Goal: Use online tool/utility: Utilize a website feature to perform a specific function

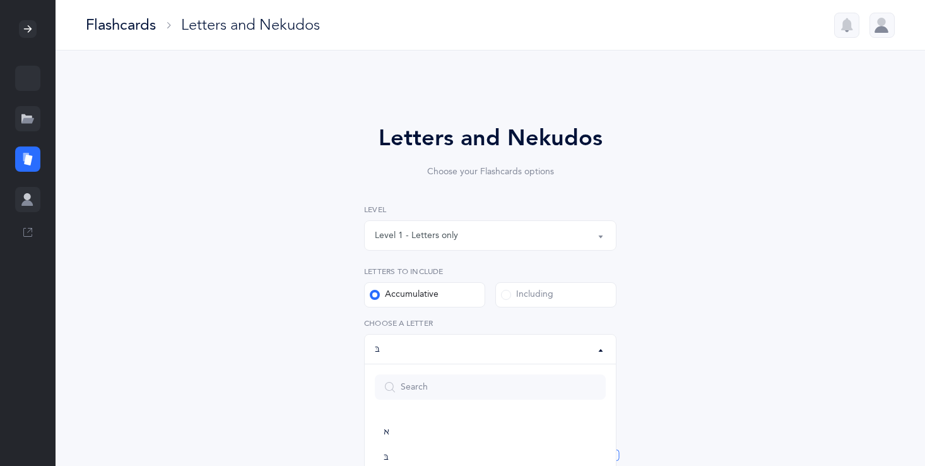
select select "81"
select select "single"
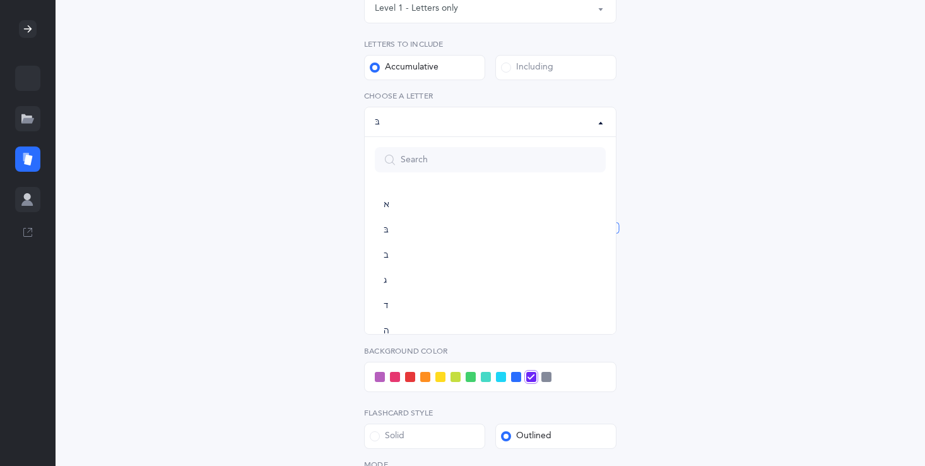
scroll to position [631, 0]
click at [646, 144] on div "Letters and Nekudos Choose your Flashcards options Level 1 - Letters only Level…" at bounding box center [490, 256] width 323 height 724
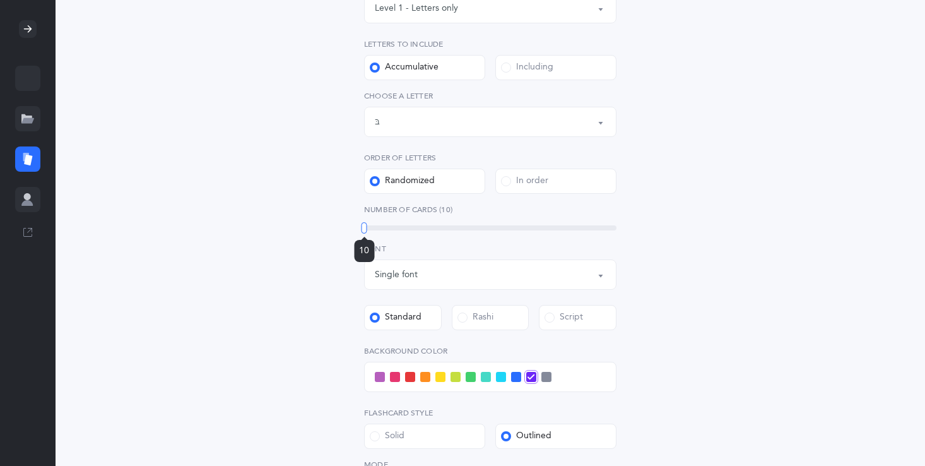
drag, startPoint x: 619, startPoint y: 225, endPoint x: 307, endPoint y: 230, distance: 311.2
click at [308, 231] on div "Letters and Nekudos Choose your Flashcards options Level 1 - Letters only Level…" at bounding box center [491, 264] width 576 height 810
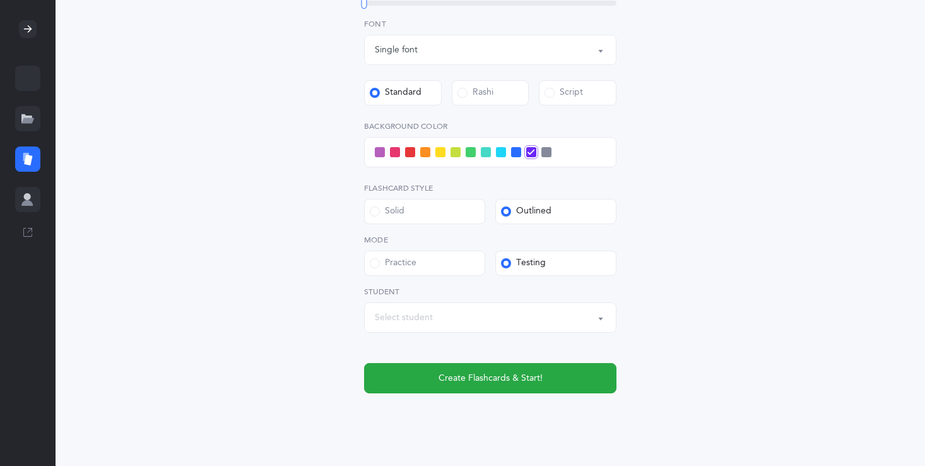
scroll to position [454, 0]
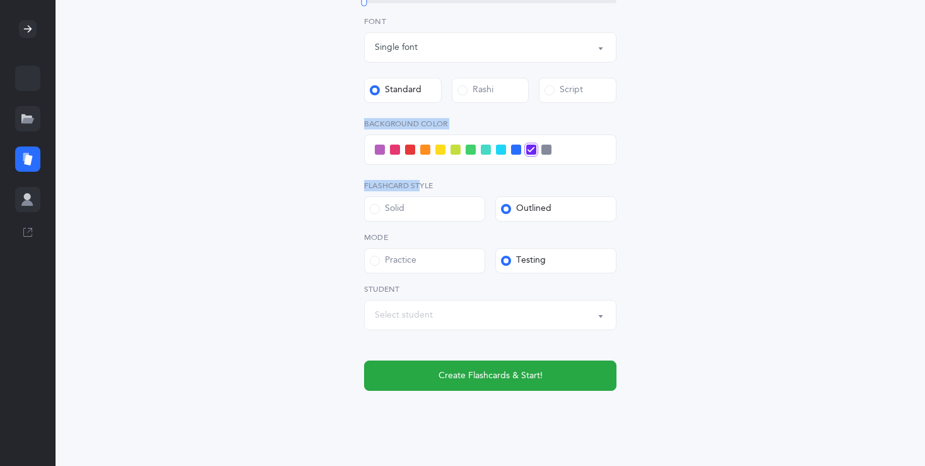
drag, startPoint x: 422, startPoint y: 191, endPoint x: 407, endPoint y: 162, distance: 31.9
click at [407, 162] on div "Level 1 - Letters only Level 2 - Nekudos only Level 3 - Letters and Nekudos Lev…" at bounding box center [490, 69] width 252 height 641
click at [409, 145] on span at bounding box center [410, 150] width 10 height 10
click at [0, 0] on input "checkbox" at bounding box center [0, 0] width 0 height 0
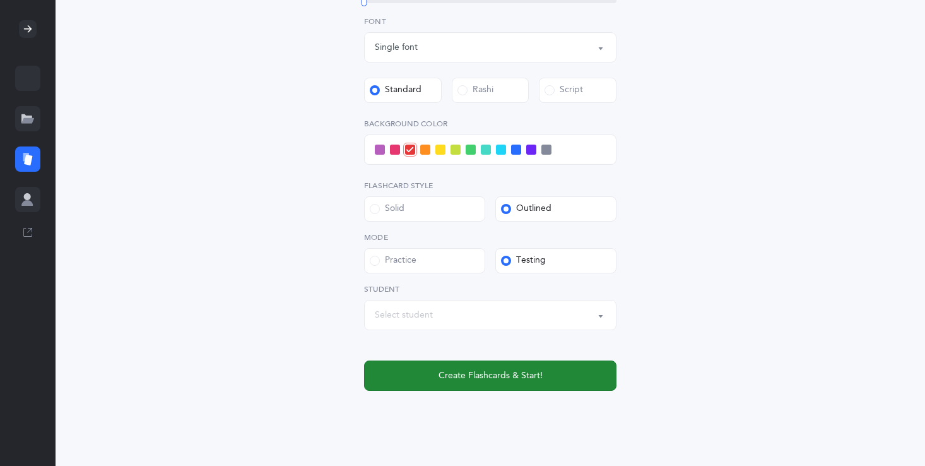
click at [481, 385] on button "Create Flashcards & Start!" at bounding box center [490, 375] width 252 height 30
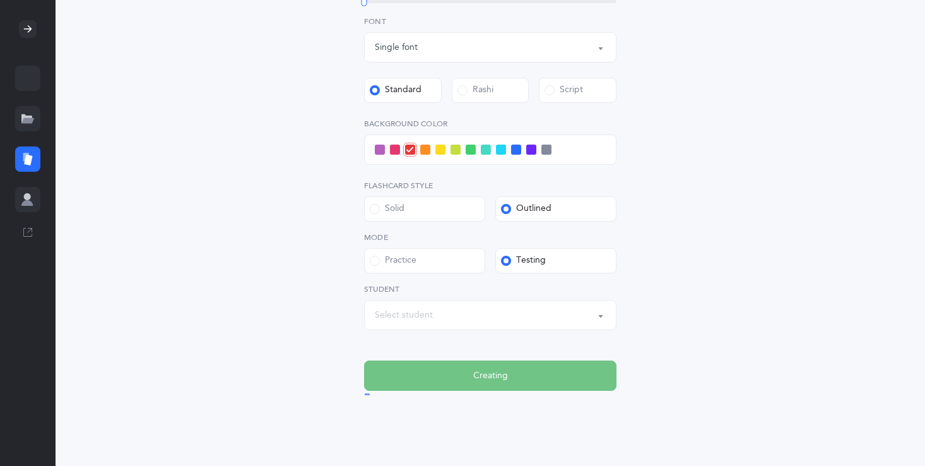
scroll to position [0, 0]
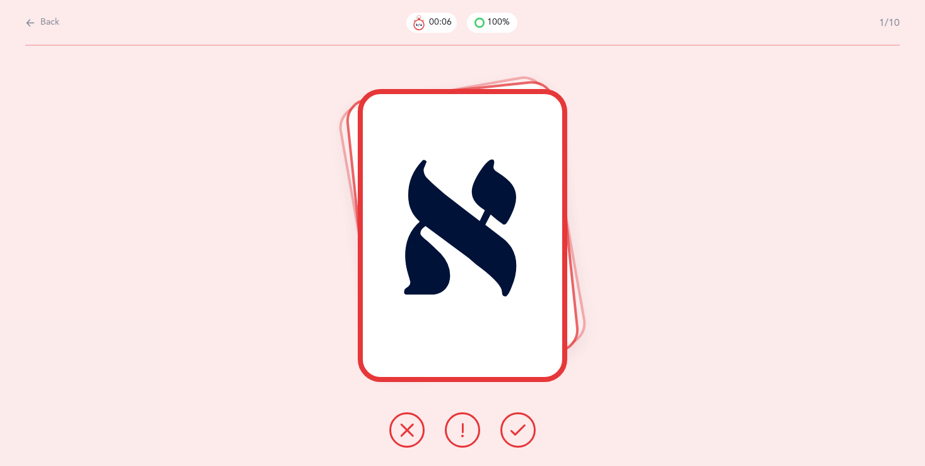
click at [516, 426] on icon at bounding box center [518, 429] width 15 height 15
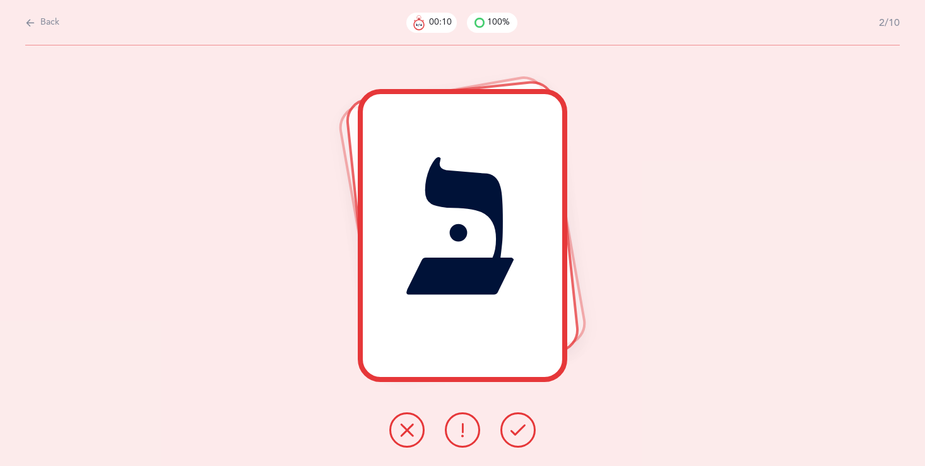
click at [516, 436] on icon at bounding box center [518, 429] width 15 height 15
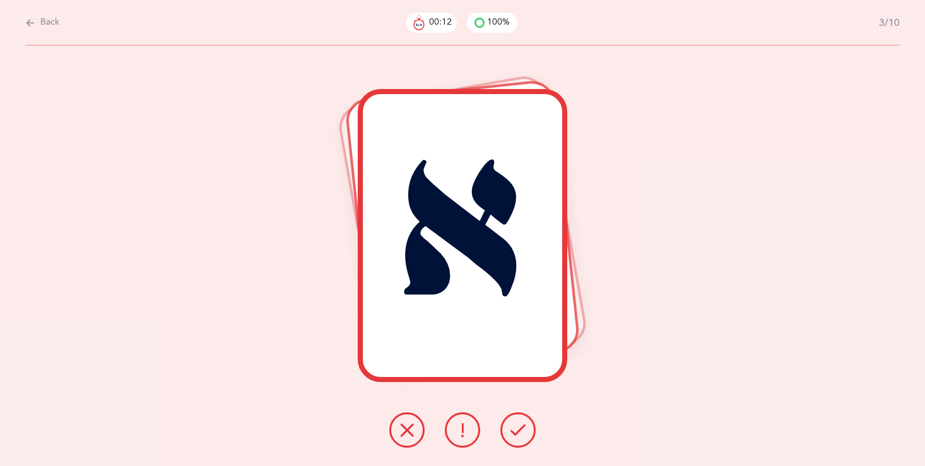
click at [496, 426] on div at bounding box center [462, 429] width 167 height 35
click at [530, 429] on button at bounding box center [518, 429] width 35 height 35
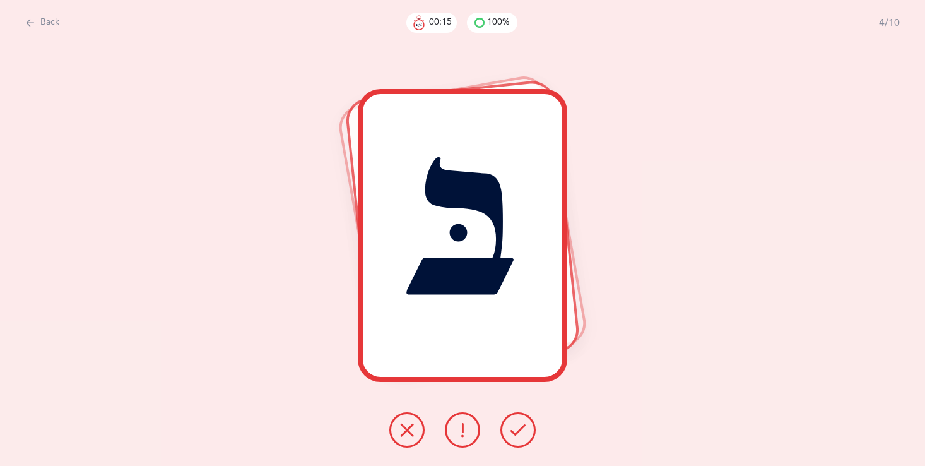
click at [521, 431] on icon at bounding box center [518, 429] width 15 height 15
click at [522, 432] on icon at bounding box center [518, 429] width 15 height 15
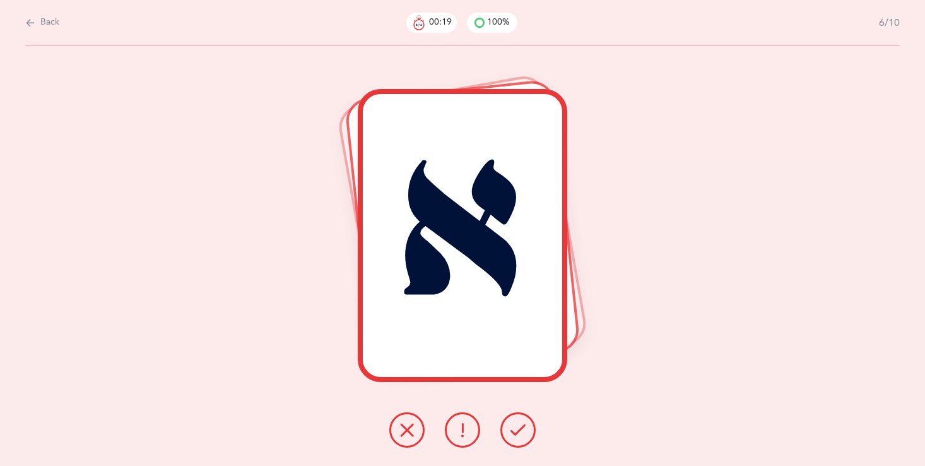
click at [518, 429] on icon at bounding box center [518, 429] width 15 height 15
click at [518, 430] on icon at bounding box center [518, 429] width 15 height 15
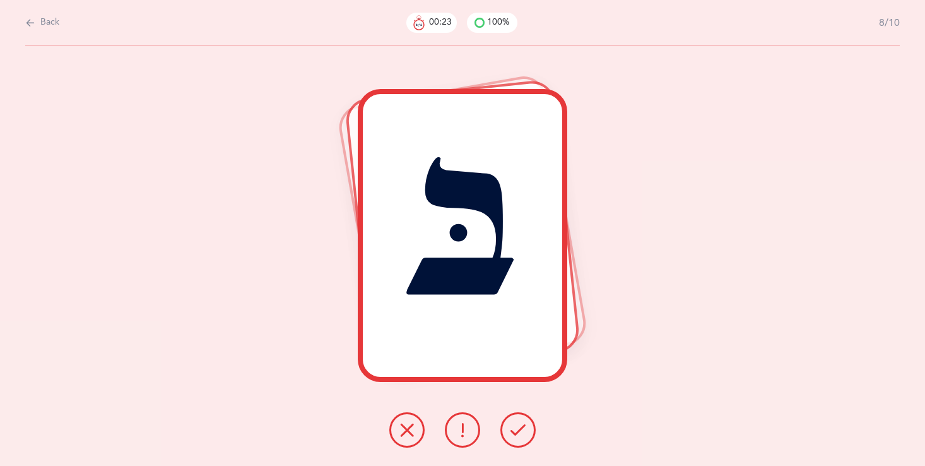
click at [518, 430] on icon at bounding box center [518, 429] width 15 height 15
click at [517, 429] on icon at bounding box center [518, 429] width 15 height 15
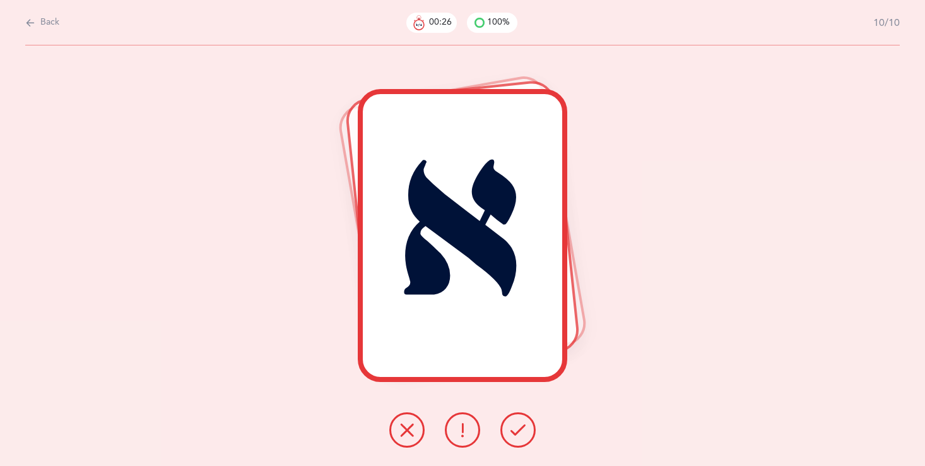
click at [516, 431] on icon at bounding box center [518, 429] width 15 height 15
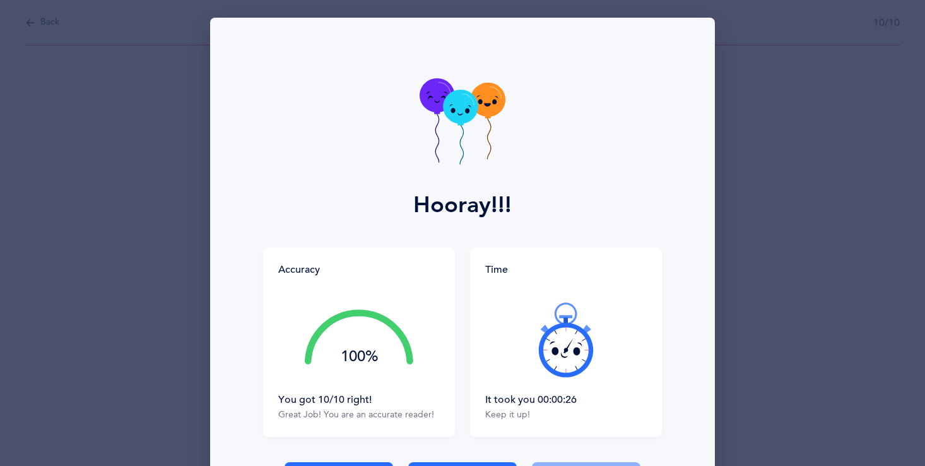
drag, startPoint x: 307, startPoint y: 376, endPoint x: 318, endPoint y: 375, distance: 11.4
click at [307, 376] on div "100%" at bounding box center [359, 340] width 162 height 106
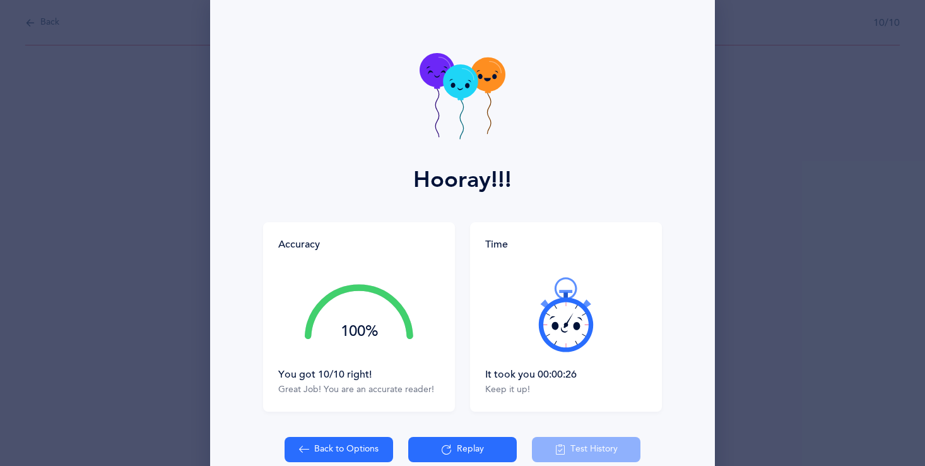
scroll to position [50, 0]
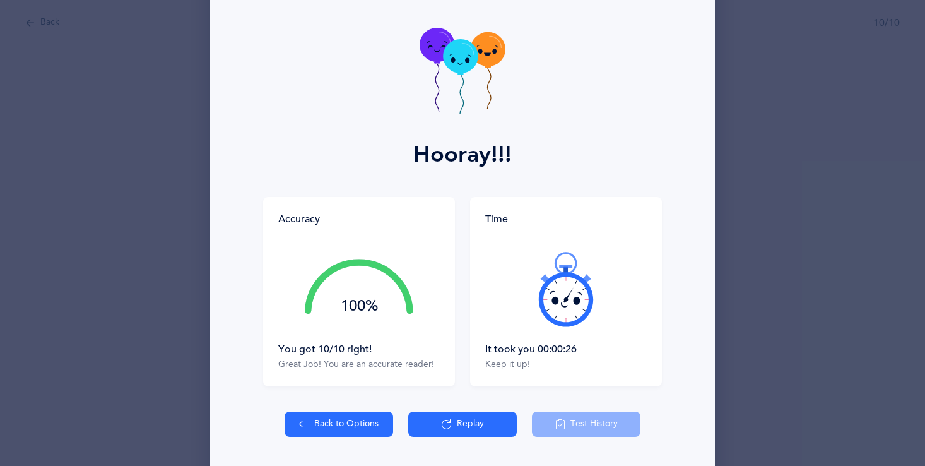
click at [407, 249] on div "100%" at bounding box center [359, 289] width 162 height 106
click at [313, 429] on button "Back to Options" at bounding box center [339, 424] width 109 height 25
select select "81"
select select "single"
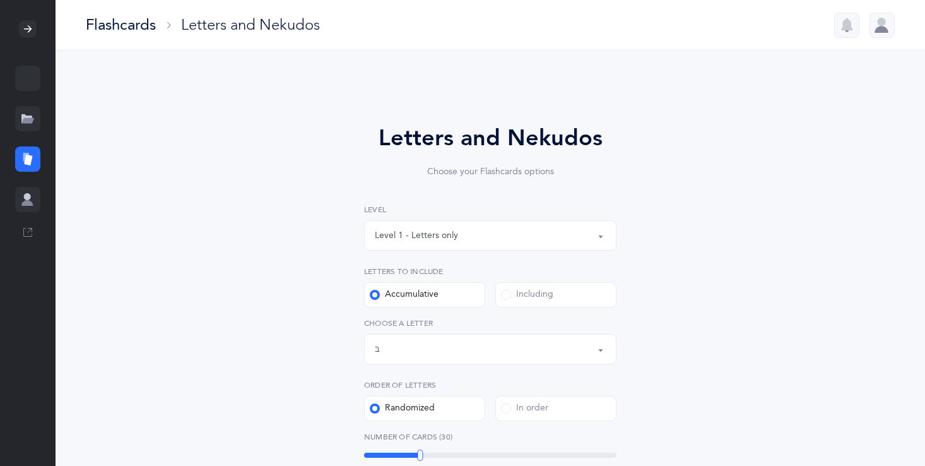
click at [374, 348] on button "Letters up until: בּ" at bounding box center [490, 349] width 252 height 30
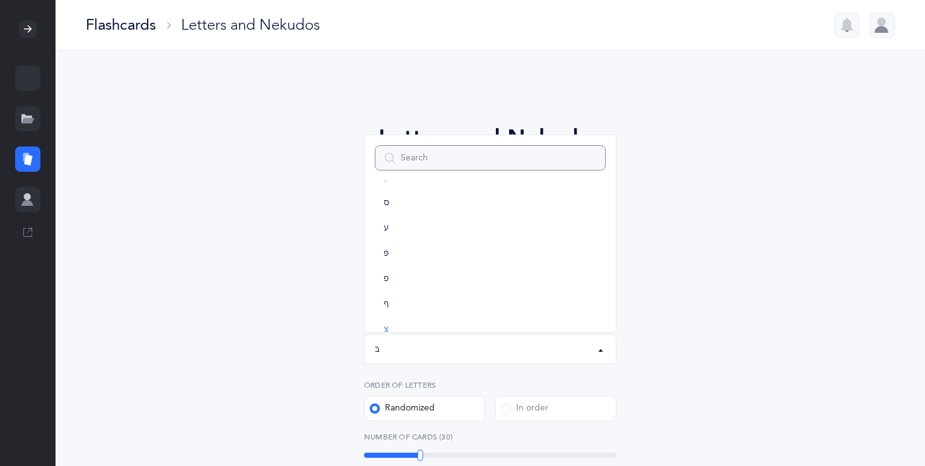
scroll to position [530, 0]
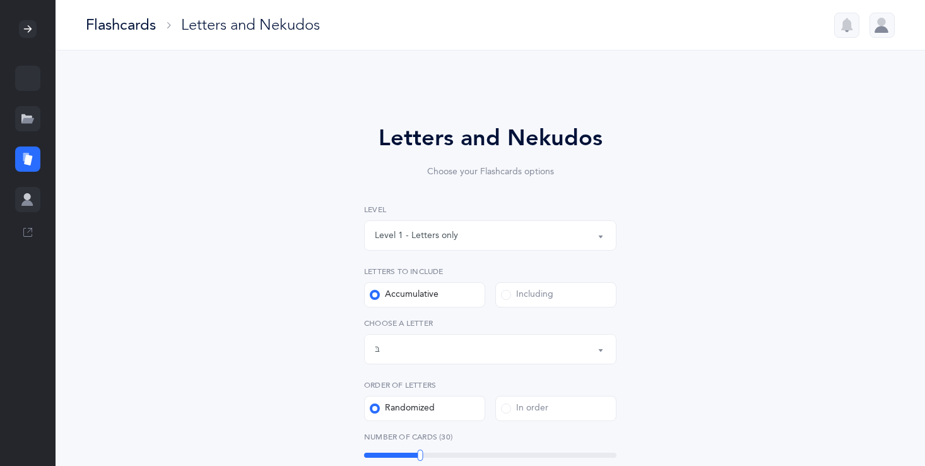
click at [376, 348] on div "בּ" at bounding box center [377, 349] width 5 height 13
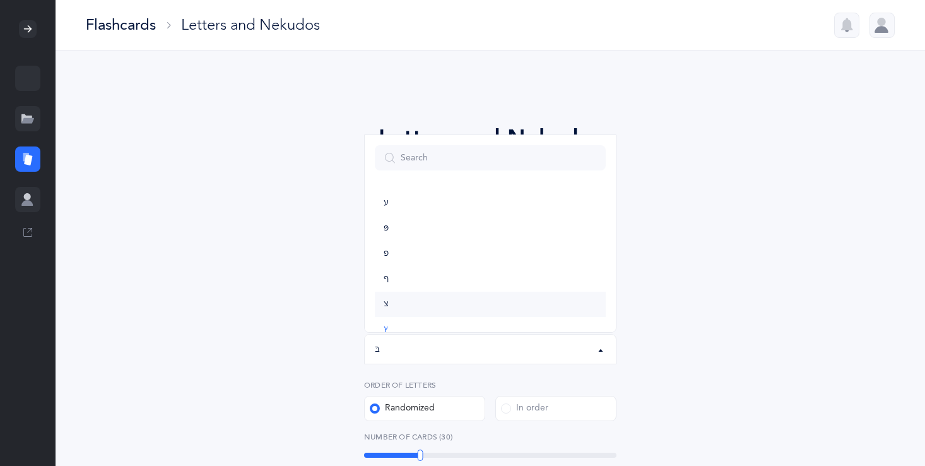
click at [400, 300] on link "צ" at bounding box center [490, 304] width 231 height 25
select select "23"
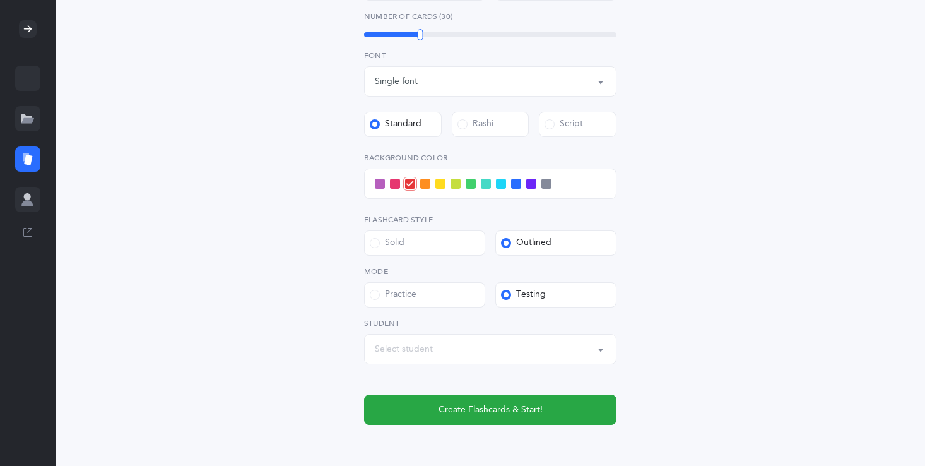
scroll to position [429, 0]
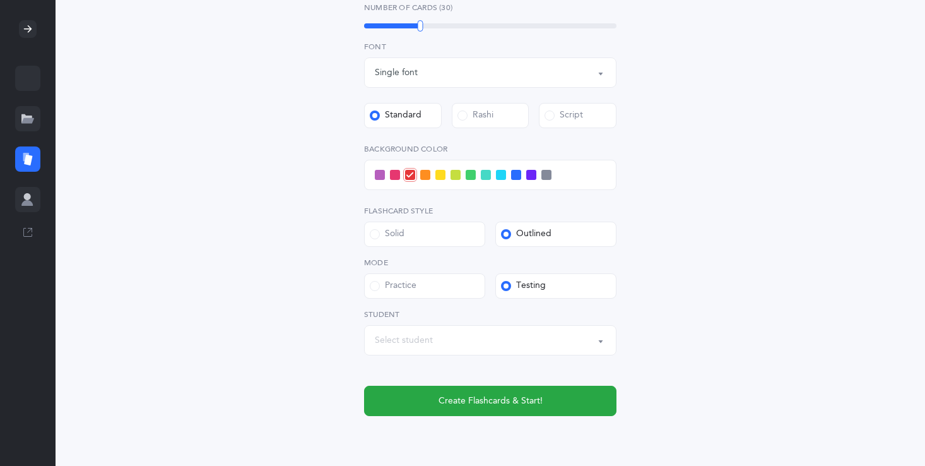
click at [417, 18] on div "Number of Cards (30) 30" at bounding box center [490, 16] width 252 height 29
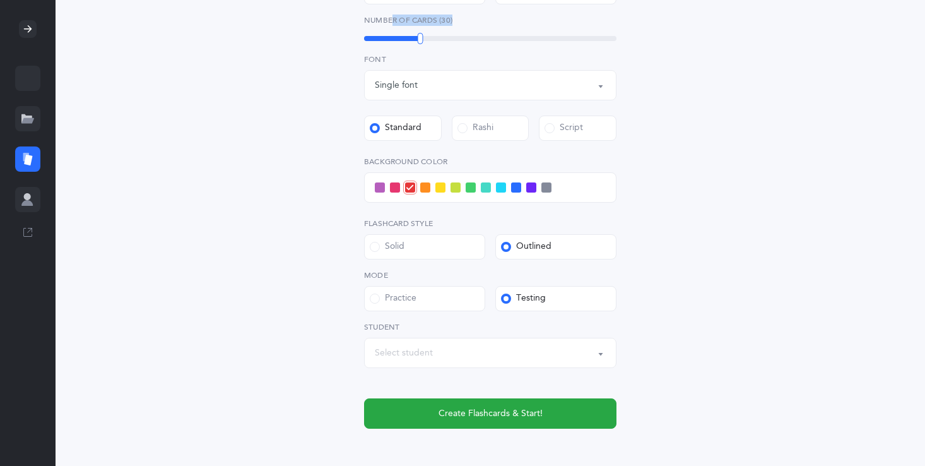
scroll to position [416, 0]
drag, startPoint x: 417, startPoint y: 18, endPoint x: 393, endPoint y: 11, distance: 25.0
click at [392, 11] on div "Level 1 - Letters only Level 2 - Nekudos only Level 3 - Letters and Nekudos Lev…" at bounding box center [490, 108] width 252 height 641
drag, startPoint x: 430, startPoint y: 46, endPoint x: 380, endPoint y: 50, distance: 50.6
click at [380, 51] on div "15" at bounding box center [379, 62] width 20 height 22
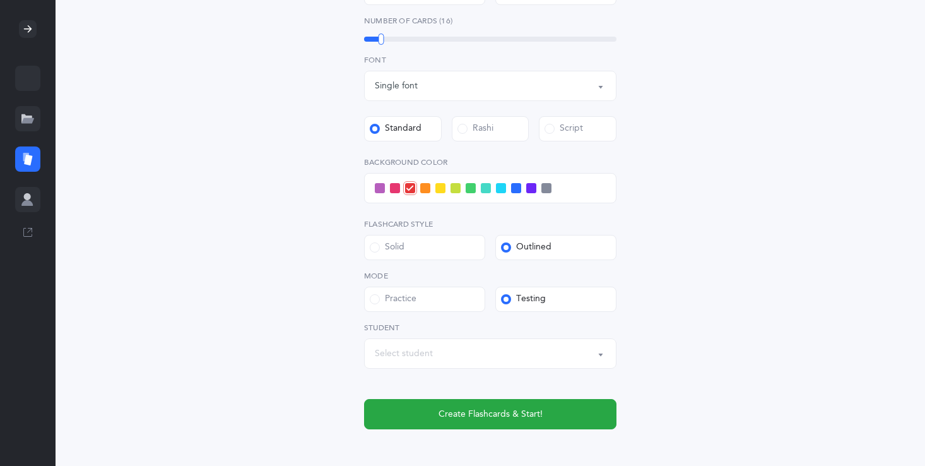
click at [376, 50] on div "Level 1 - Letters only Level 2 - Nekudos only Level 3 - Letters and Nekudos Lev…" at bounding box center [490, 108] width 252 height 641
click at [378, 34] on div at bounding box center [379, 38] width 6 height 11
click at [380, 191] on span at bounding box center [380, 188] width 10 height 10
click at [0, 0] on input "checkbox" at bounding box center [0, 0] width 0 height 0
click at [535, 189] on span at bounding box center [531, 188] width 10 height 10
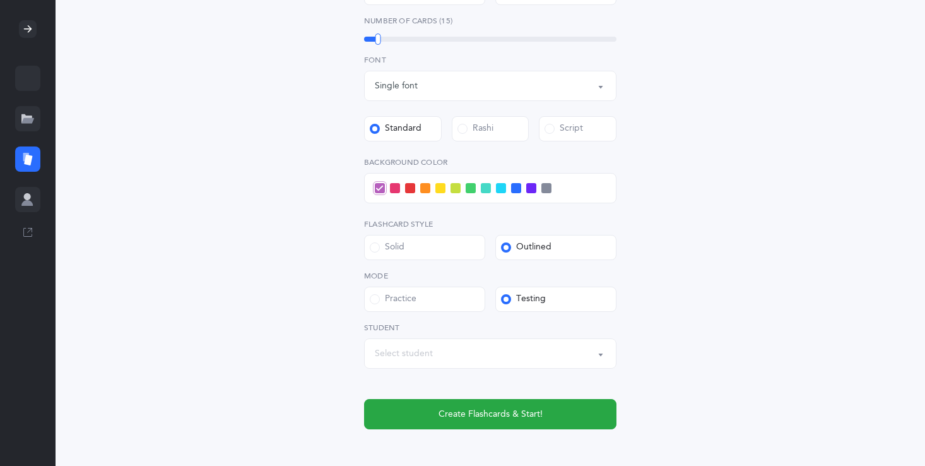
click at [0, 0] on input "checkbox" at bounding box center [0, 0] width 0 height 0
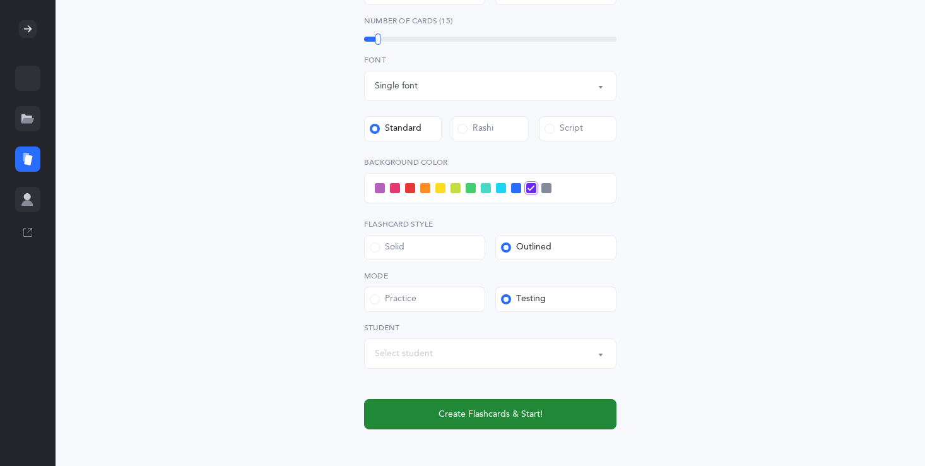
click at [518, 424] on button "Create Flashcards & Start!" at bounding box center [490, 414] width 252 height 30
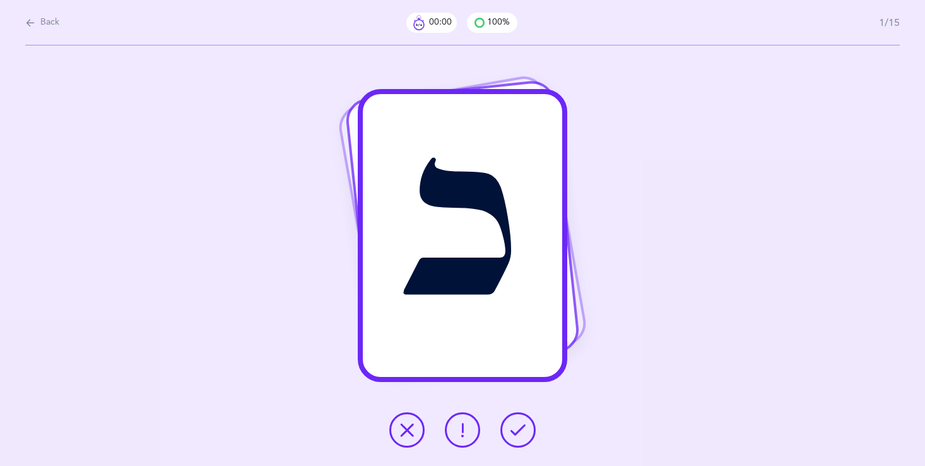
scroll to position [0, 0]
click at [412, 434] on icon at bounding box center [407, 429] width 15 height 15
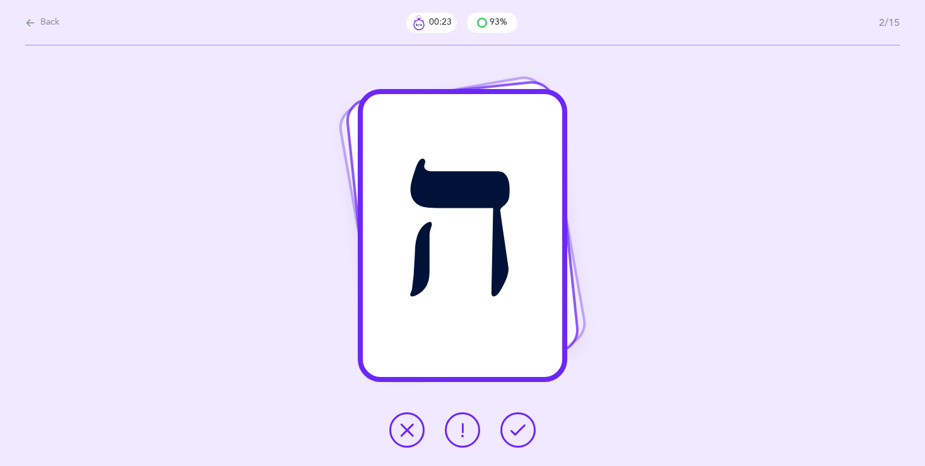
click at [455, 437] on icon at bounding box center [462, 429] width 15 height 15
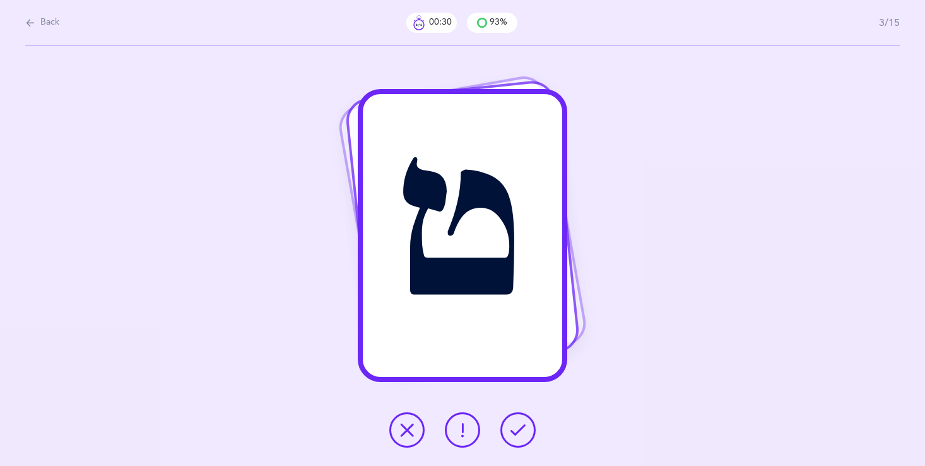
click at [408, 437] on icon at bounding box center [407, 429] width 15 height 15
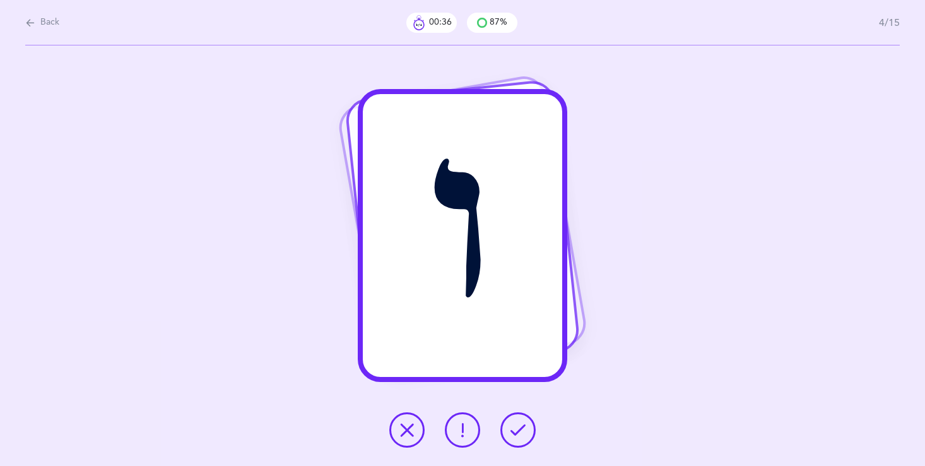
click at [518, 431] on icon at bounding box center [518, 429] width 15 height 15
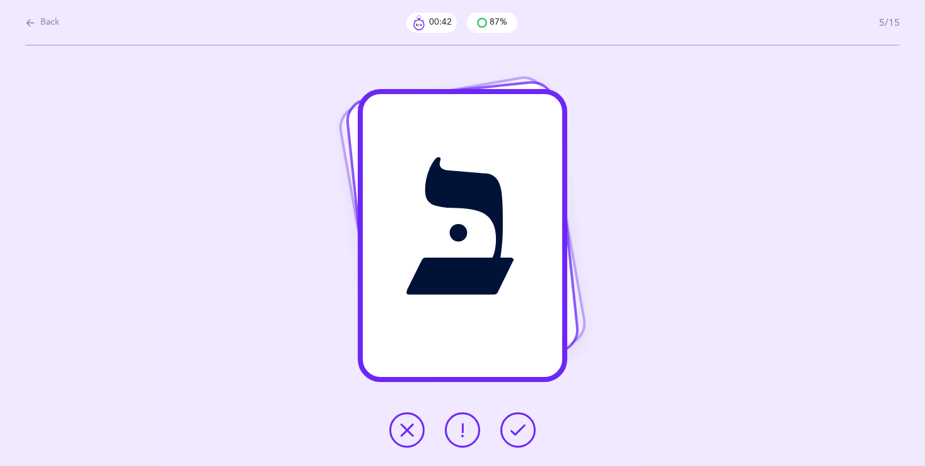
click at [513, 425] on icon at bounding box center [518, 429] width 15 height 15
click at [514, 425] on icon at bounding box center [518, 429] width 15 height 15
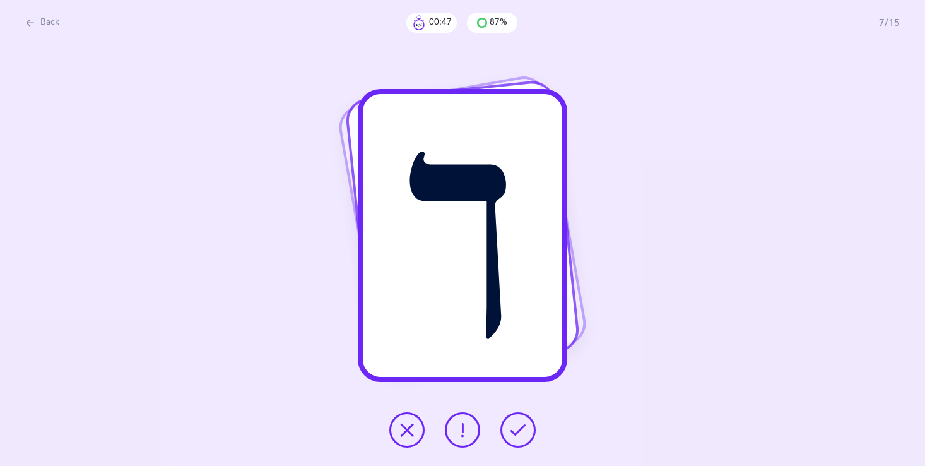
click at [514, 425] on icon at bounding box center [518, 429] width 15 height 15
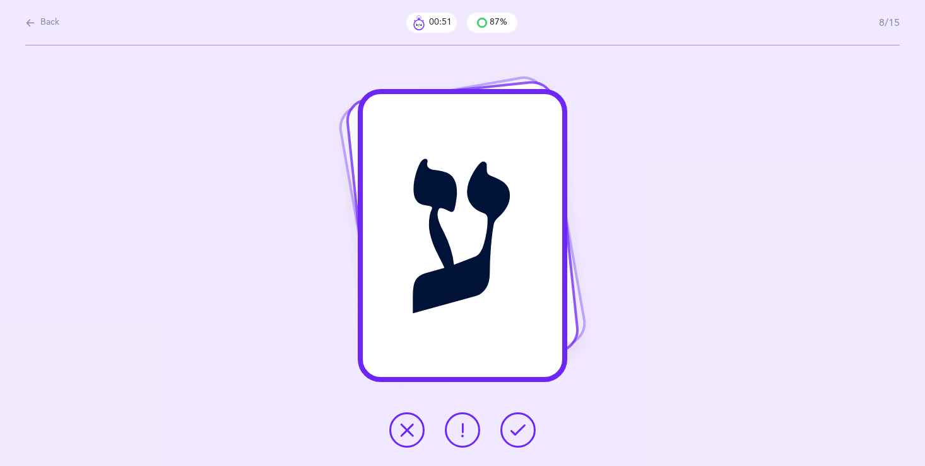
click at [514, 425] on icon at bounding box center [518, 429] width 15 height 15
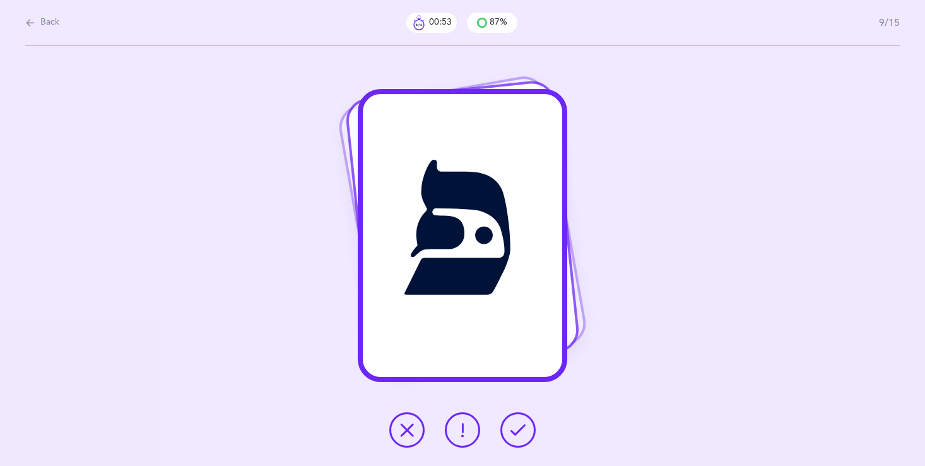
click at [514, 428] on icon at bounding box center [518, 429] width 15 height 15
click at [405, 429] on icon at bounding box center [407, 429] width 15 height 15
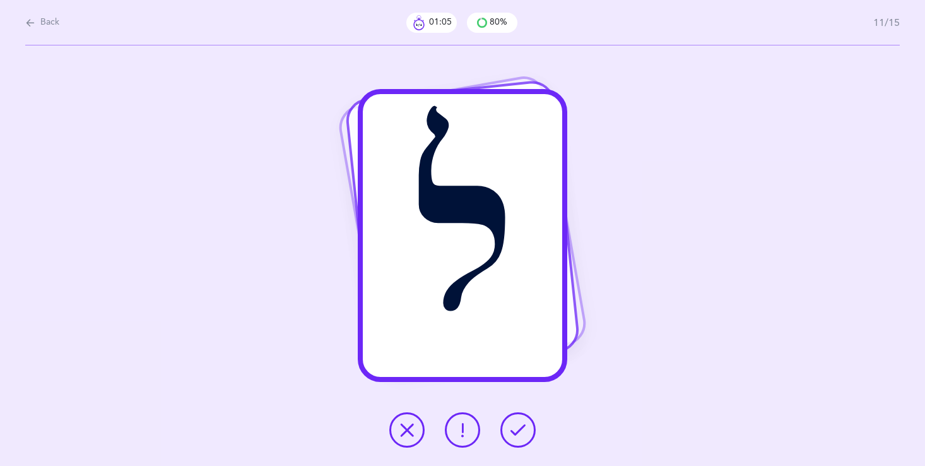
click at [525, 423] on icon at bounding box center [518, 429] width 15 height 15
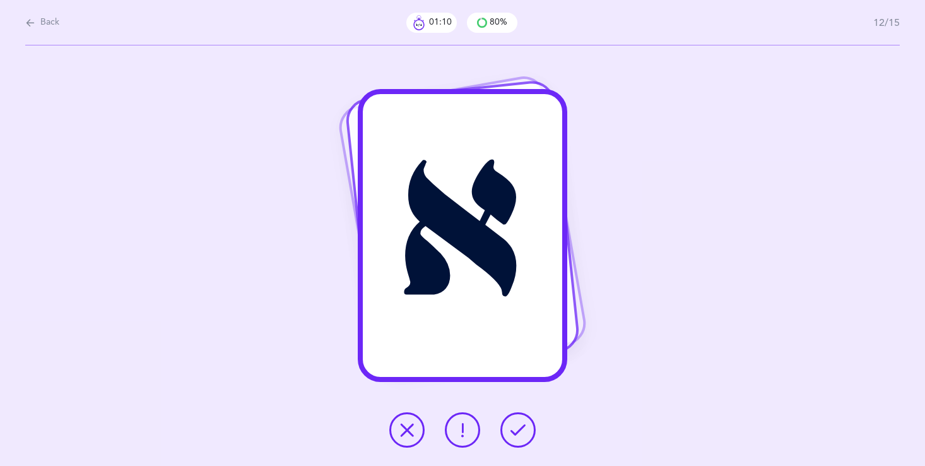
click at [518, 427] on icon at bounding box center [518, 429] width 15 height 15
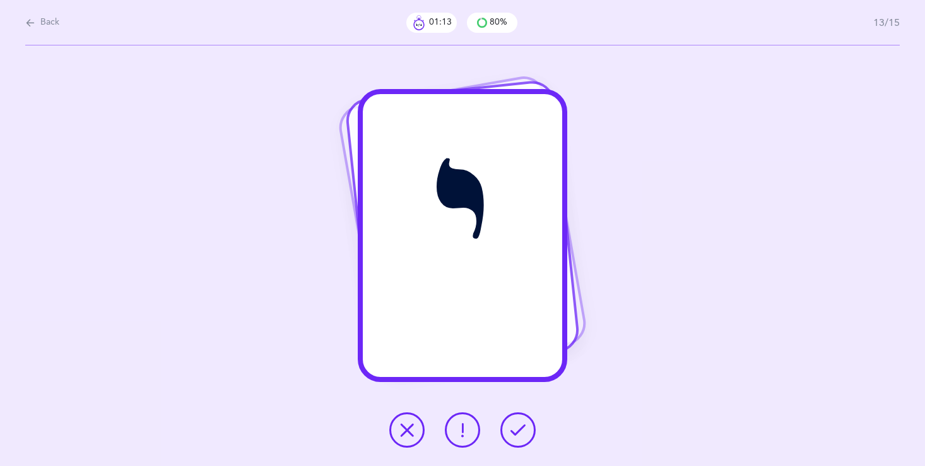
click at [511, 429] on icon at bounding box center [518, 429] width 15 height 15
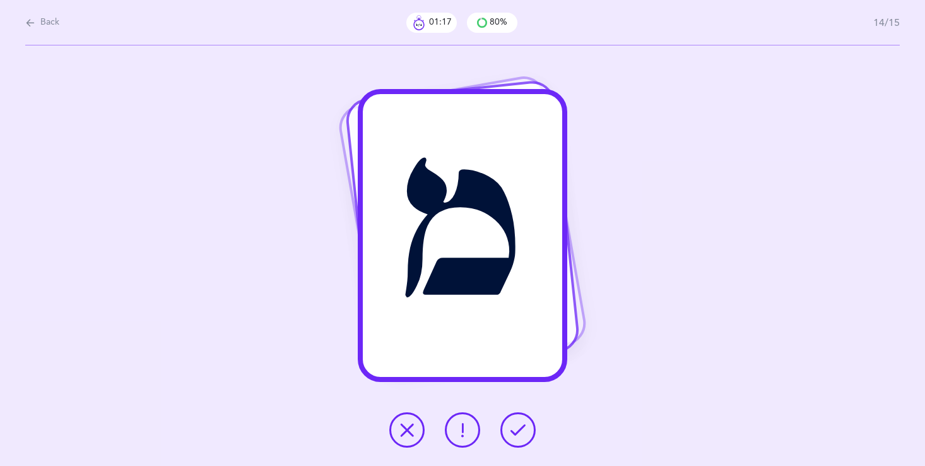
click at [495, 421] on div at bounding box center [462, 429] width 167 height 35
click at [524, 432] on icon at bounding box center [518, 429] width 15 height 15
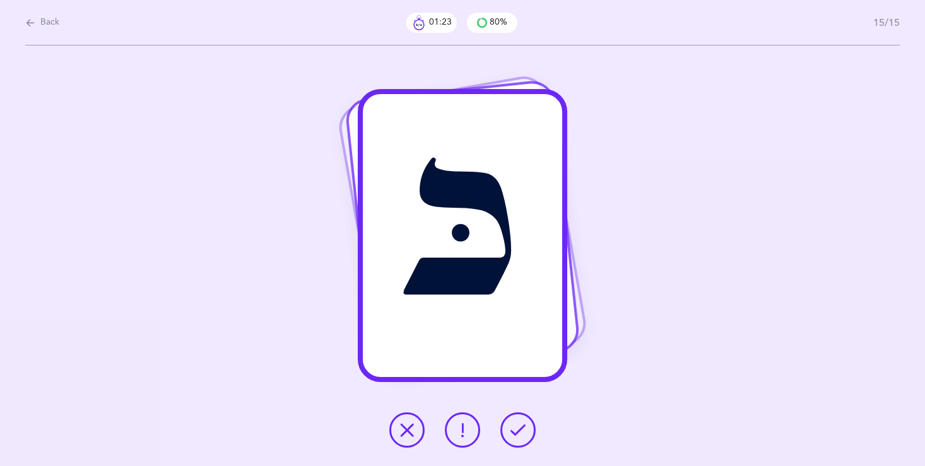
click at [461, 422] on button at bounding box center [462, 429] width 35 height 35
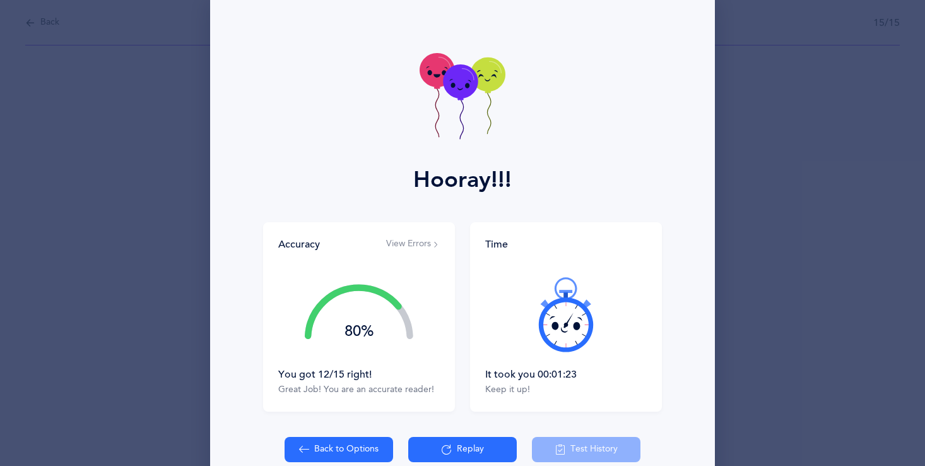
scroll to position [50, 0]
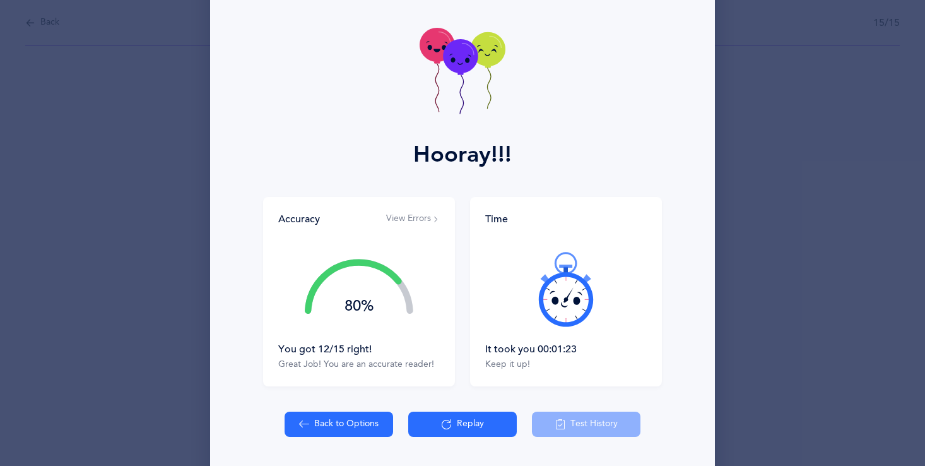
click at [336, 429] on button "Back to Options" at bounding box center [339, 424] width 109 height 25
select select "23"
select select "single"
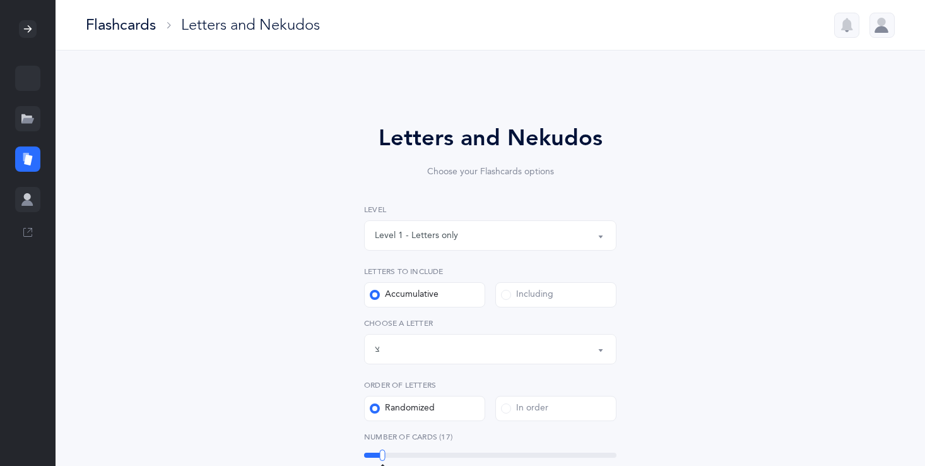
drag, startPoint x: 417, startPoint y: 452, endPoint x: 384, endPoint y: 453, distance: 32.2
click at [384, 453] on div "17" at bounding box center [490, 455] width 252 height 5
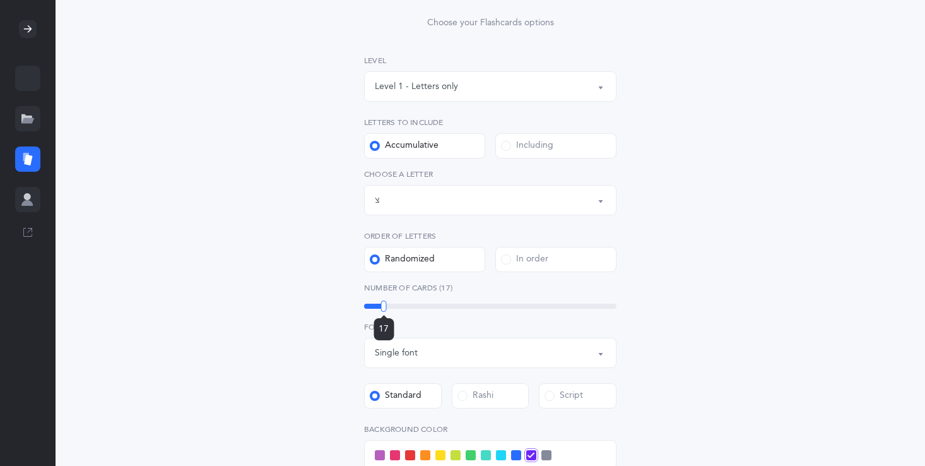
scroll to position [151, 0]
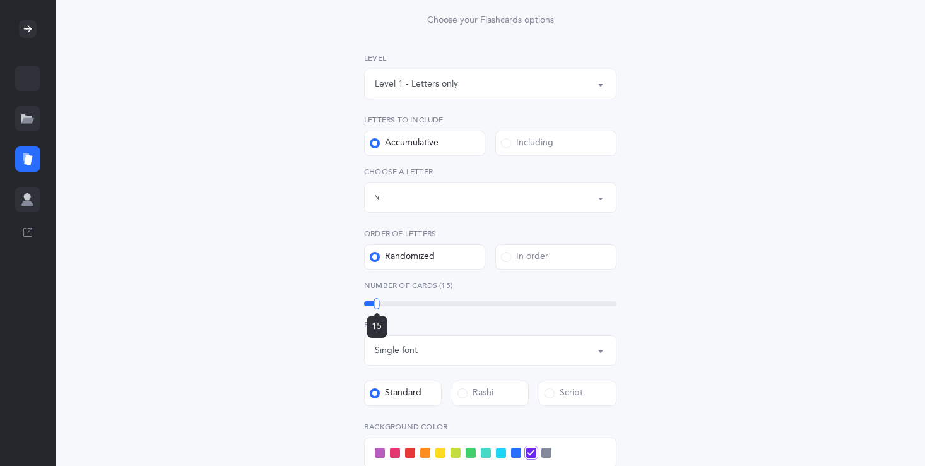
click at [379, 300] on div at bounding box center [377, 303] width 6 height 11
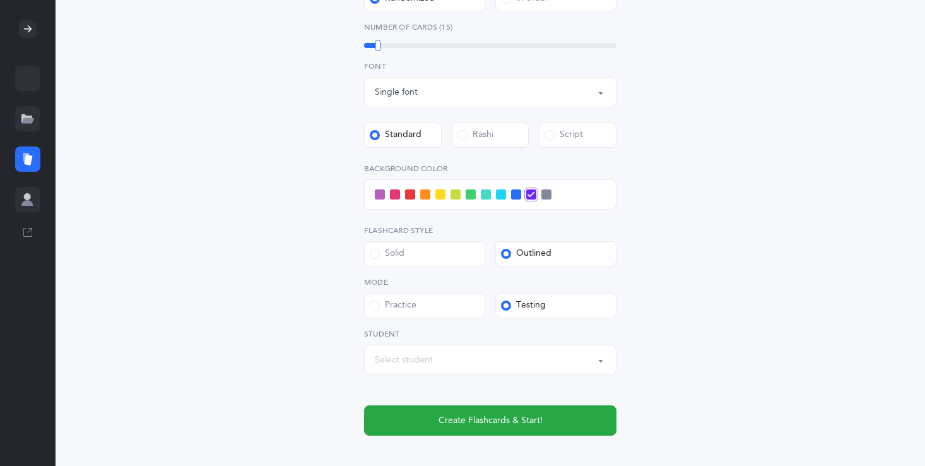
scroll to position [429, 0]
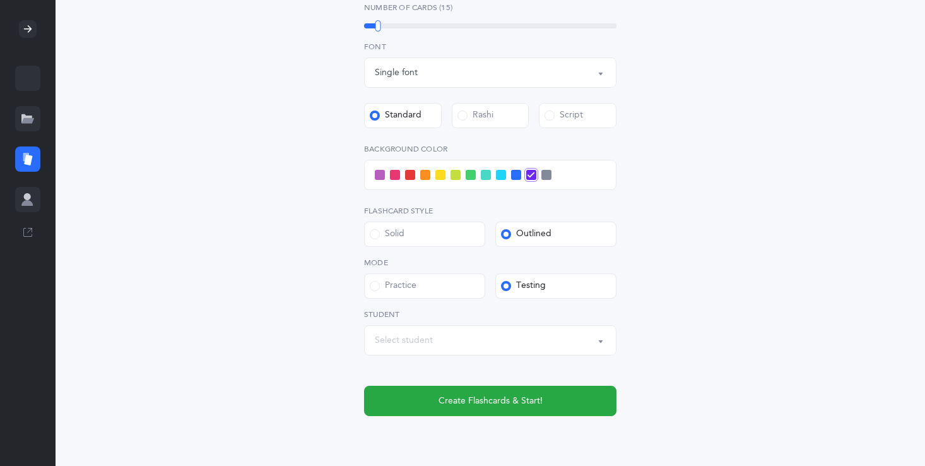
click at [500, 176] on span at bounding box center [501, 175] width 10 height 10
click at [0, 0] on input "checkbox" at bounding box center [0, 0] width 0 height 0
click at [458, 175] on span at bounding box center [456, 175] width 10 height 10
click at [0, 0] on input "checkbox" at bounding box center [0, 0] width 0 height 0
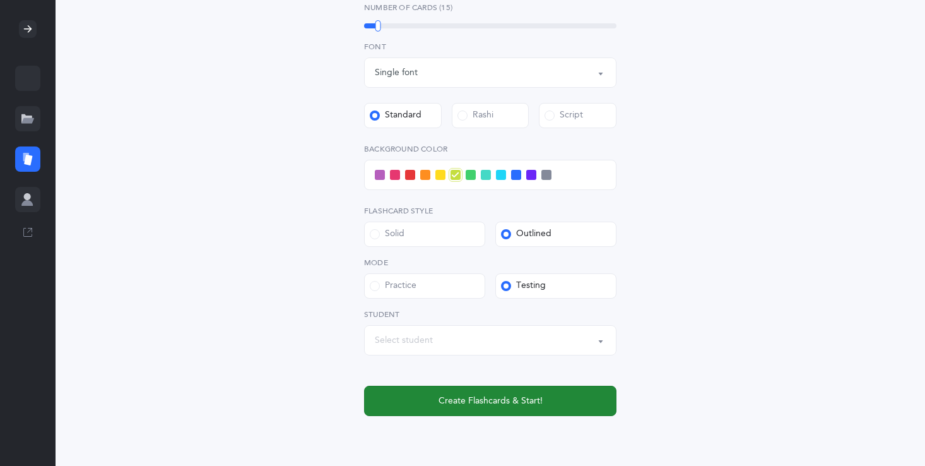
click at [491, 396] on span "Create Flashcards & Start!" at bounding box center [491, 400] width 104 height 13
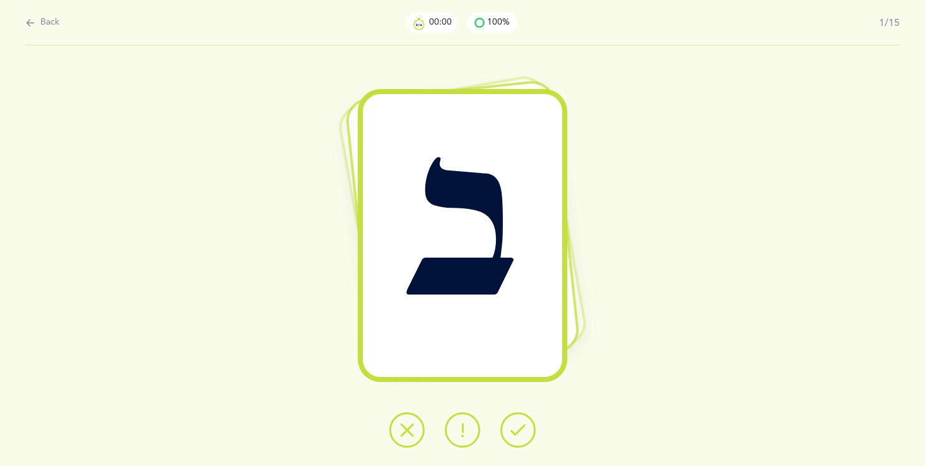
scroll to position [0, 0]
click at [516, 429] on icon at bounding box center [518, 429] width 15 height 15
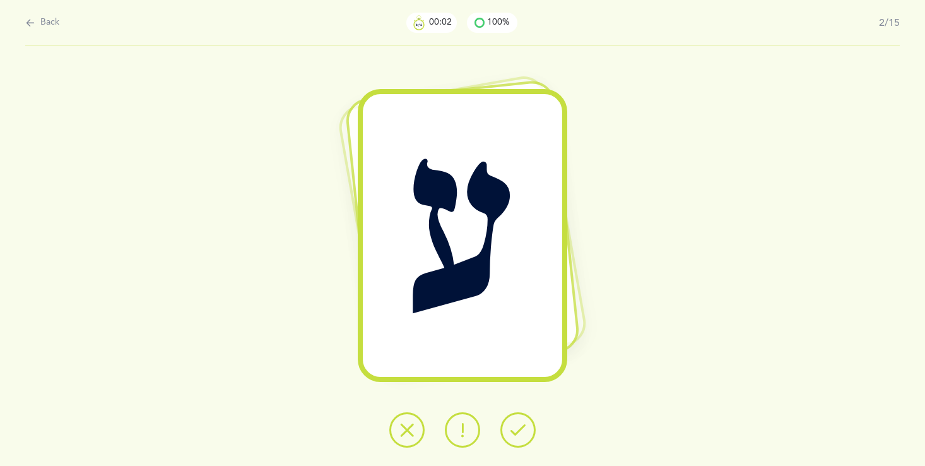
click at [516, 429] on icon at bounding box center [518, 429] width 15 height 15
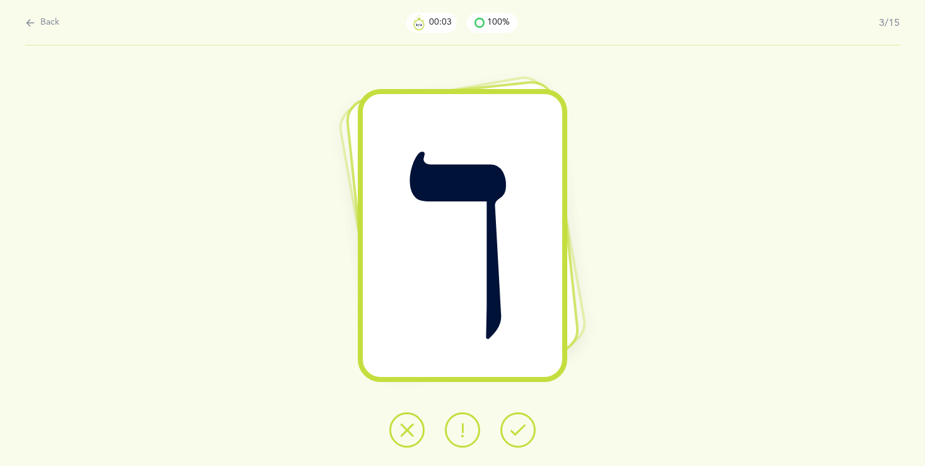
click at [517, 429] on icon at bounding box center [518, 429] width 15 height 15
click at [517, 427] on icon at bounding box center [518, 429] width 15 height 15
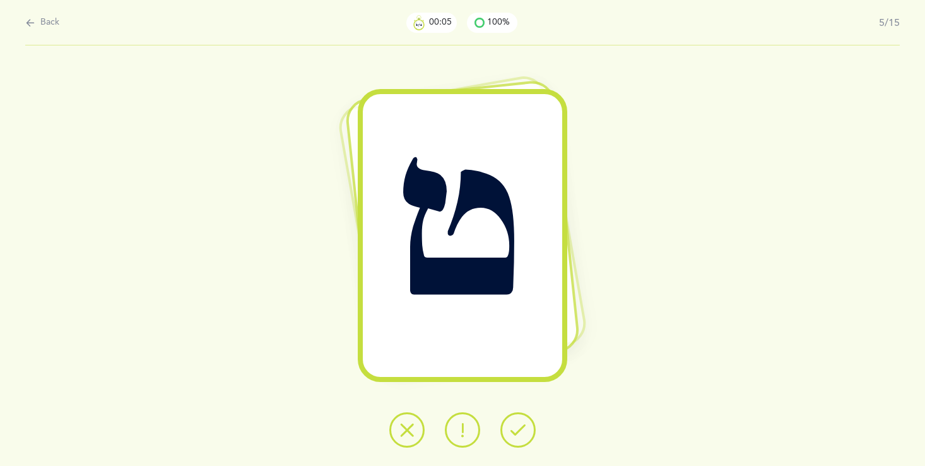
click at [514, 425] on icon at bounding box center [518, 429] width 15 height 15
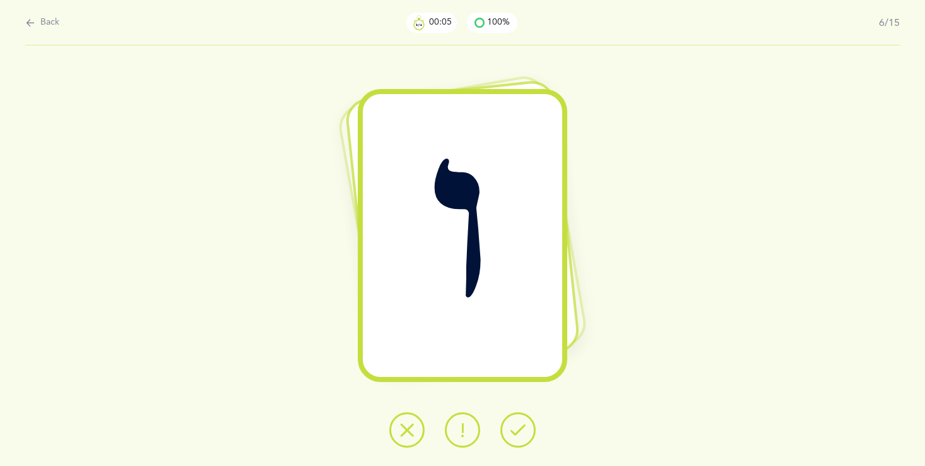
click at [514, 424] on icon at bounding box center [518, 429] width 15 height 15
click at [513, 427] on icon at bounding box center [518, 429] width 15 height 15
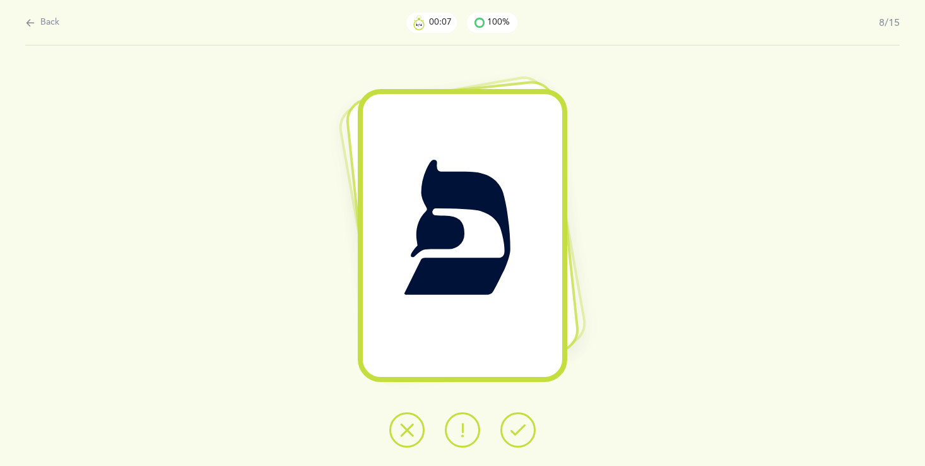
click at [512, 426] on icon at bounding box center [518, 429] width 15 height 15
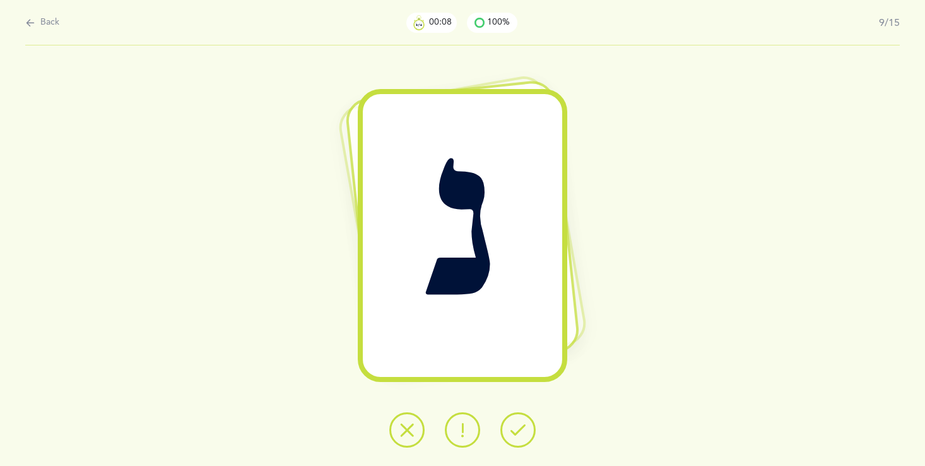
click at [513, 426] on icon at bounding box center [518, 429] width 15 height 15
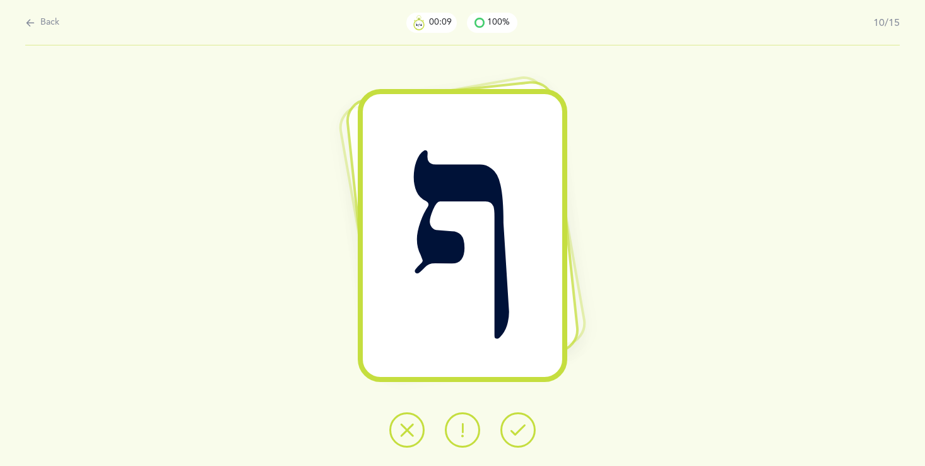
click at [512, 425] on icon at bounding box center [518, 429] width 15 height 15
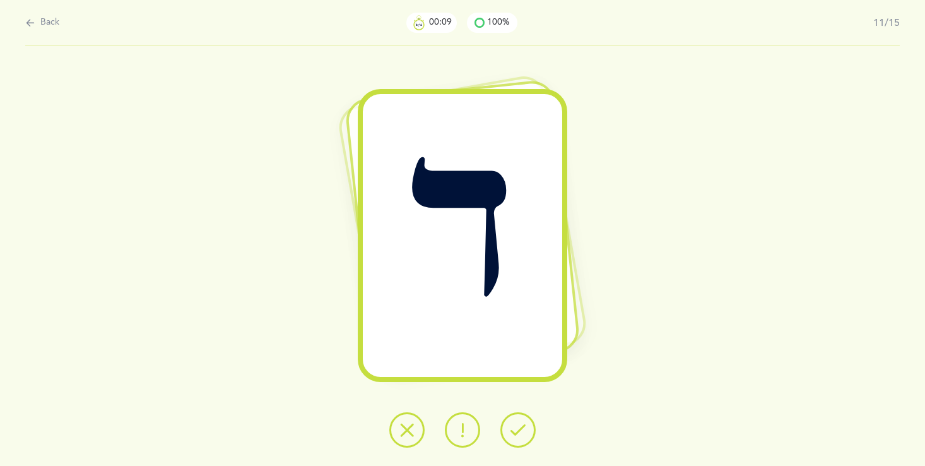
click at [511, 424] on icon at bounding box center [518, 429] width 15 height 15
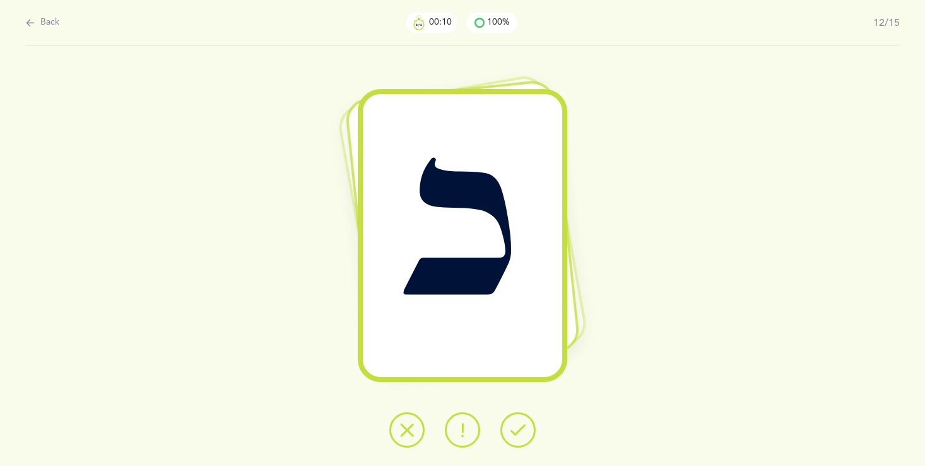
click at [511, 424] on icon at bounding box center [518, 429] width 15 height 15
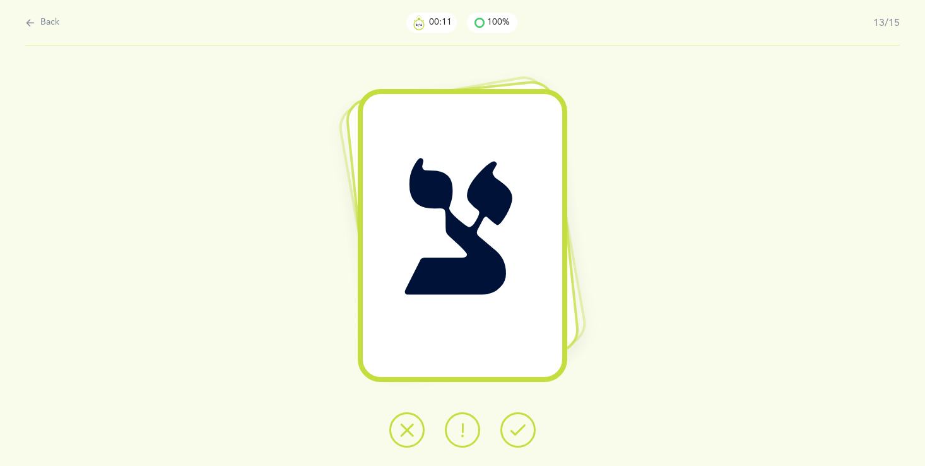
click at [511, 424] on icon at bounding box center [518, 429] width 15 height 15
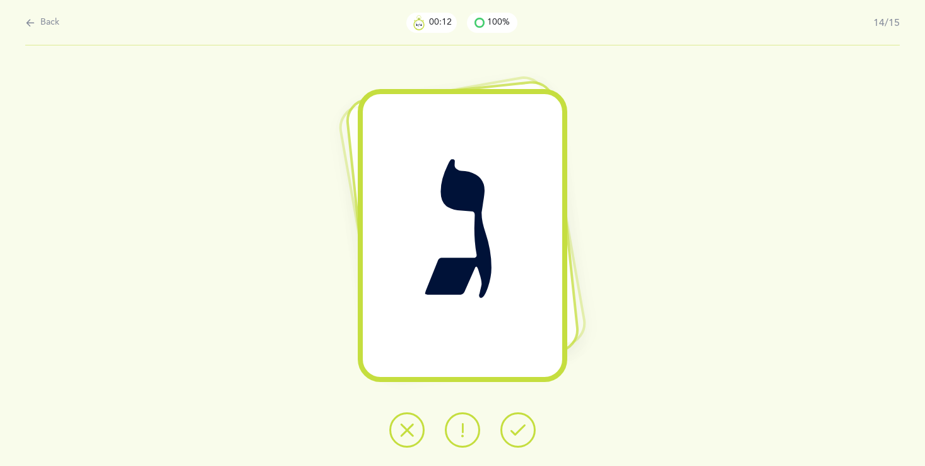
click at [511, 424] on icon at bounding box center [518, 429] width 15 height 15
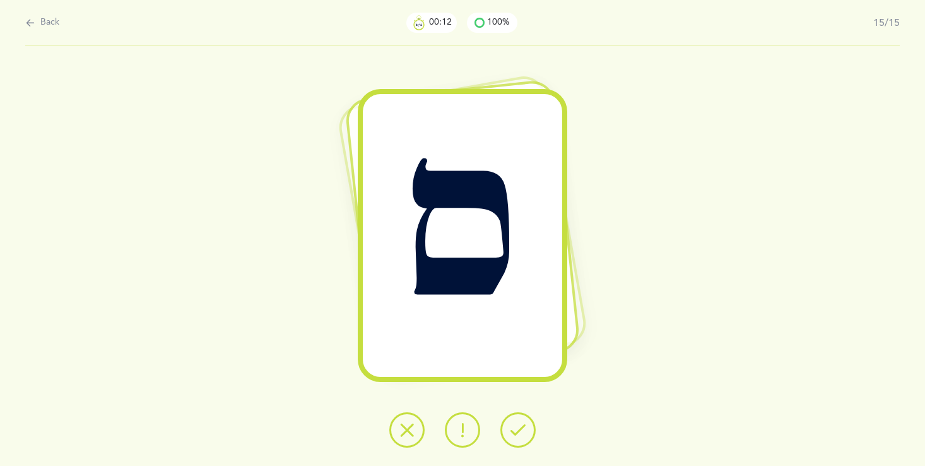
click at [511, 424] on icon at bounding box center [518, 429] width 15 height 15
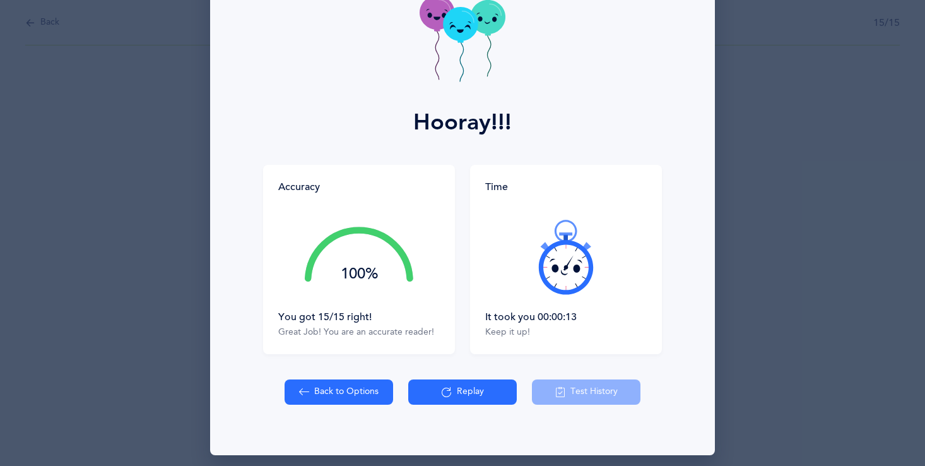
scroll to position [90, 0]
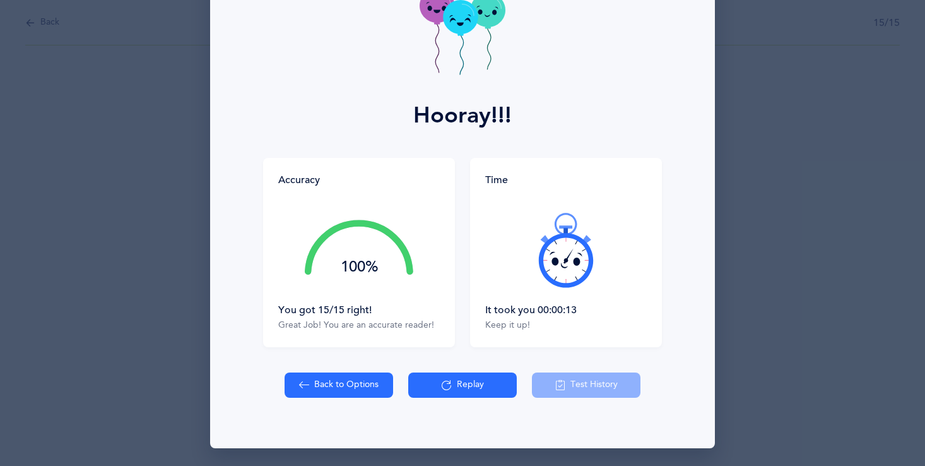
click at [344, 381] on button "Back to Options" at bounding box center [339, 384] width 109 height 25
select select "23"
select select "single"
